Goal: Find contact information: Find contact information

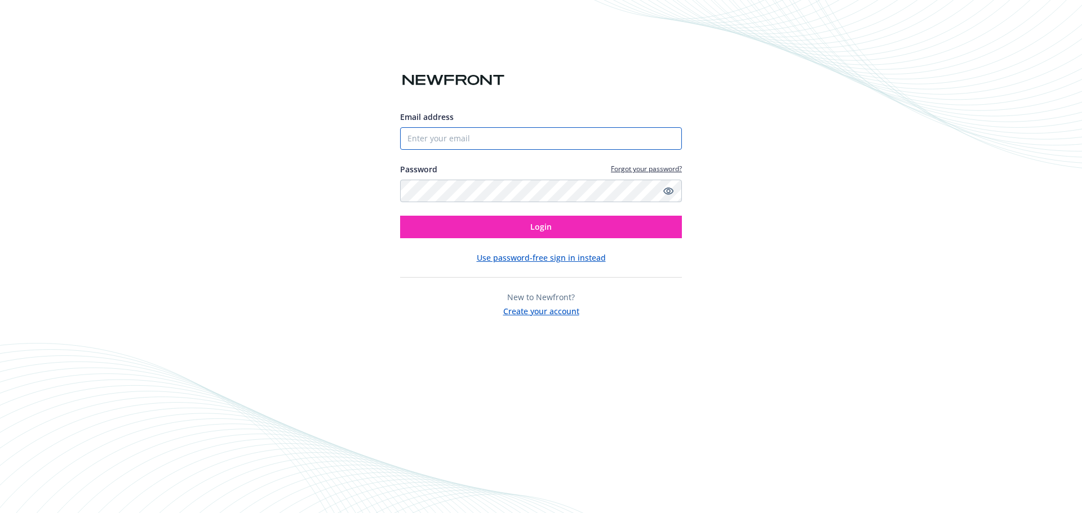
click at [528, 137] on input "Email address" at bounding box center [541, 138] width 282 height 23
type input "[PERSON_NAME][EMAIL_ADDRESS][PERSON_NAME][DOMAIN_NAME]"
click at [672, 186] on icon "Show password" at bounding box center [668, 191] width 10 height 10
click at [372, 193] on div "Email address sandra.sandoval@newfront.com Password Forgot your password? Login…" at bounding box center [541, 256] width 1082 height 513
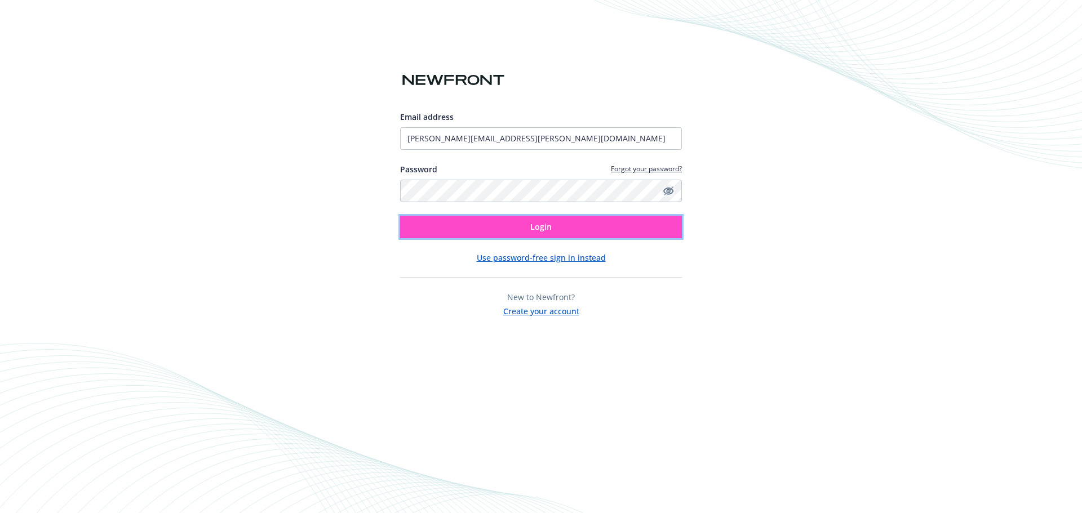
click at [527, 229] on button "Login" at bounding box center [541, 227] width 282 height 23
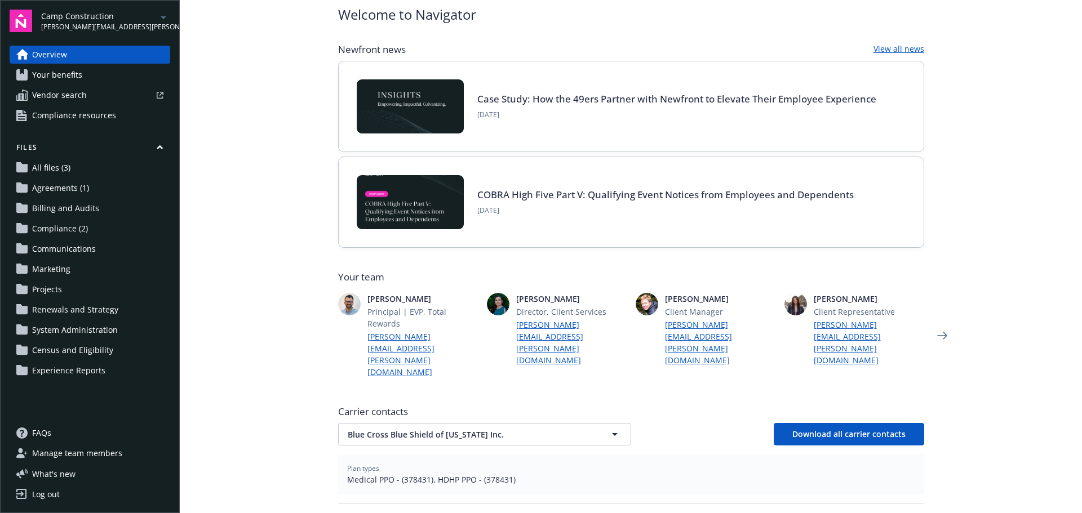
scroll to position [113, 0]
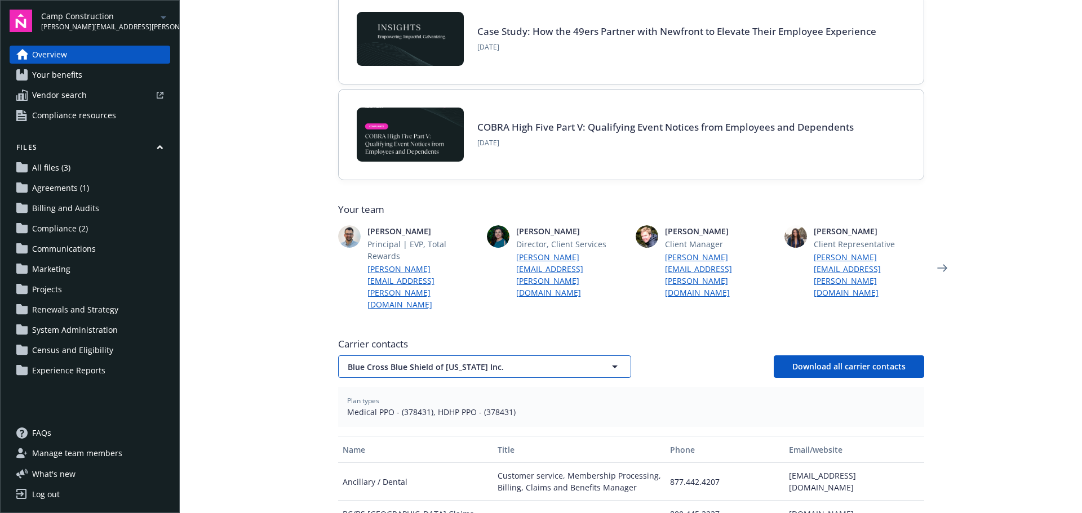
click at [442, 361] on span "Blue Cross Blue Shield of [US_STATE] Inc." at bounding box center [465, 367] width 234 height 12
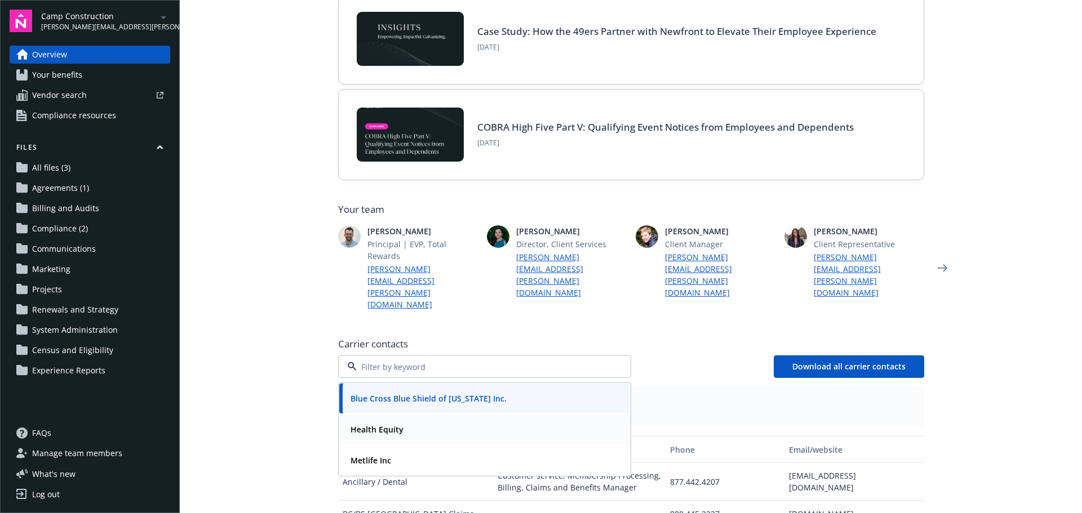
click at [389, 424] on strong "Health Equity" at bounding box center [376, 429] width 53 height 11
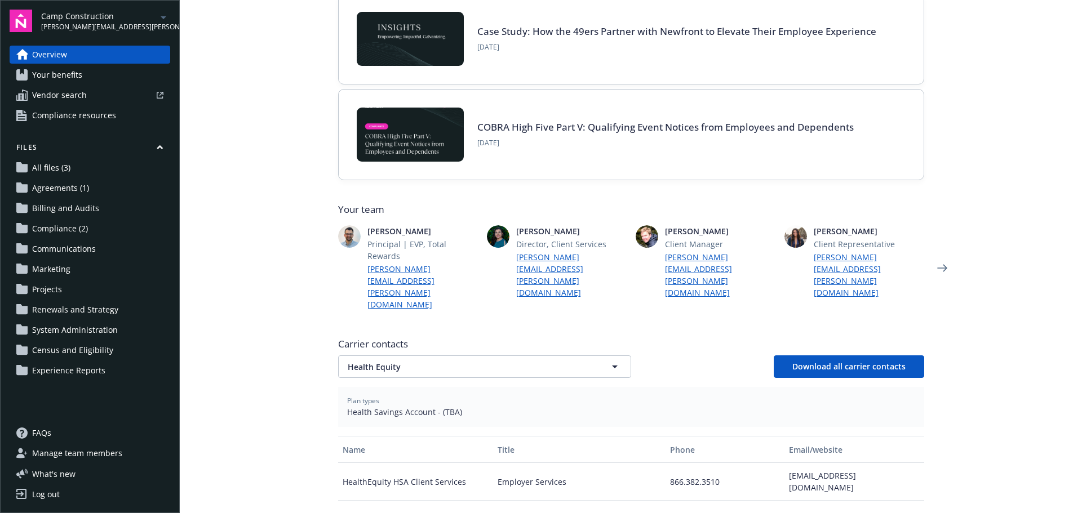
click at [787, 463] on div "[EMAIL_ADDRESS][DOMAIN_NAME]" at bounding box center [854, 482] width 140 height 38
drag, startPoint x: 786, startPoint y: 440, endPoint x: 794, endPoint y: 451, distance: 13.3
click at [794, 463] on div "[EMAIL_ADDRESS][DOMAIN_NAME]" at bounding box center [854, 482] width 140 height 38
copy div "[EMAIL_ADDRESS][DOMAIN_NAME]"
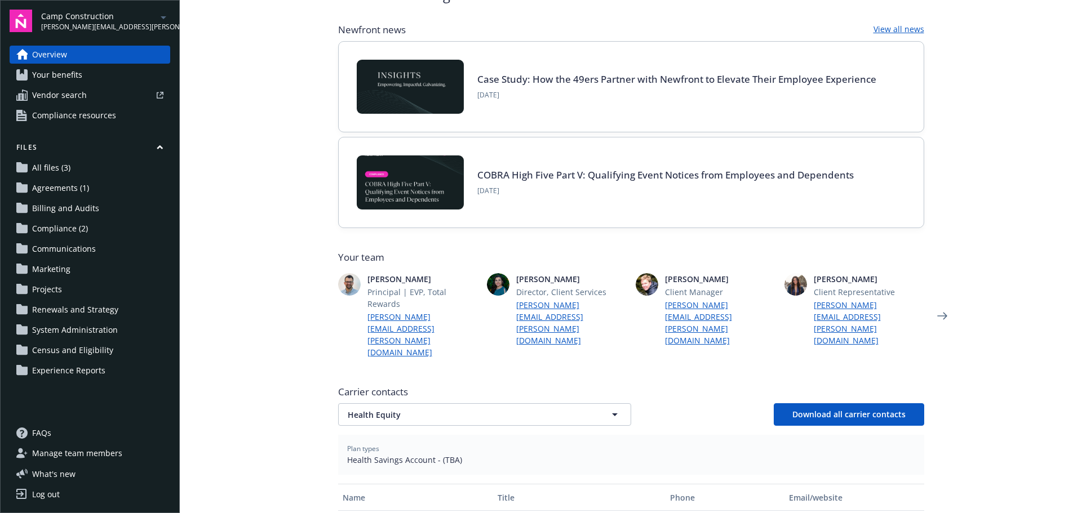
scroll to position [0, 0]
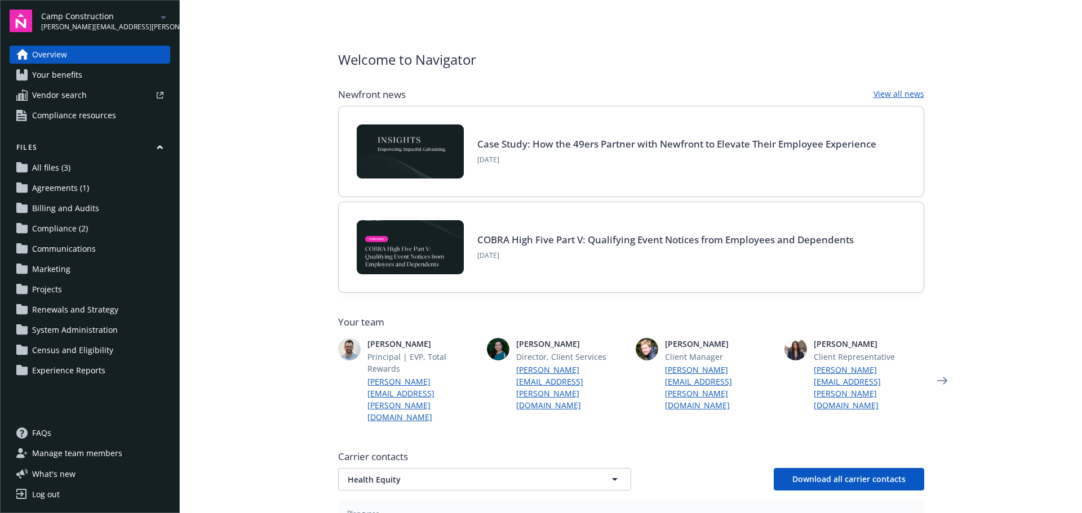
click at [996, 295] on main "Welcome to Navigator Newfront news View all news Case Study: How the 49ers Part…" at bounding box center [631, 256] width 902 height 513
